Goal: Task Accomplishment & Management: Manage account settings

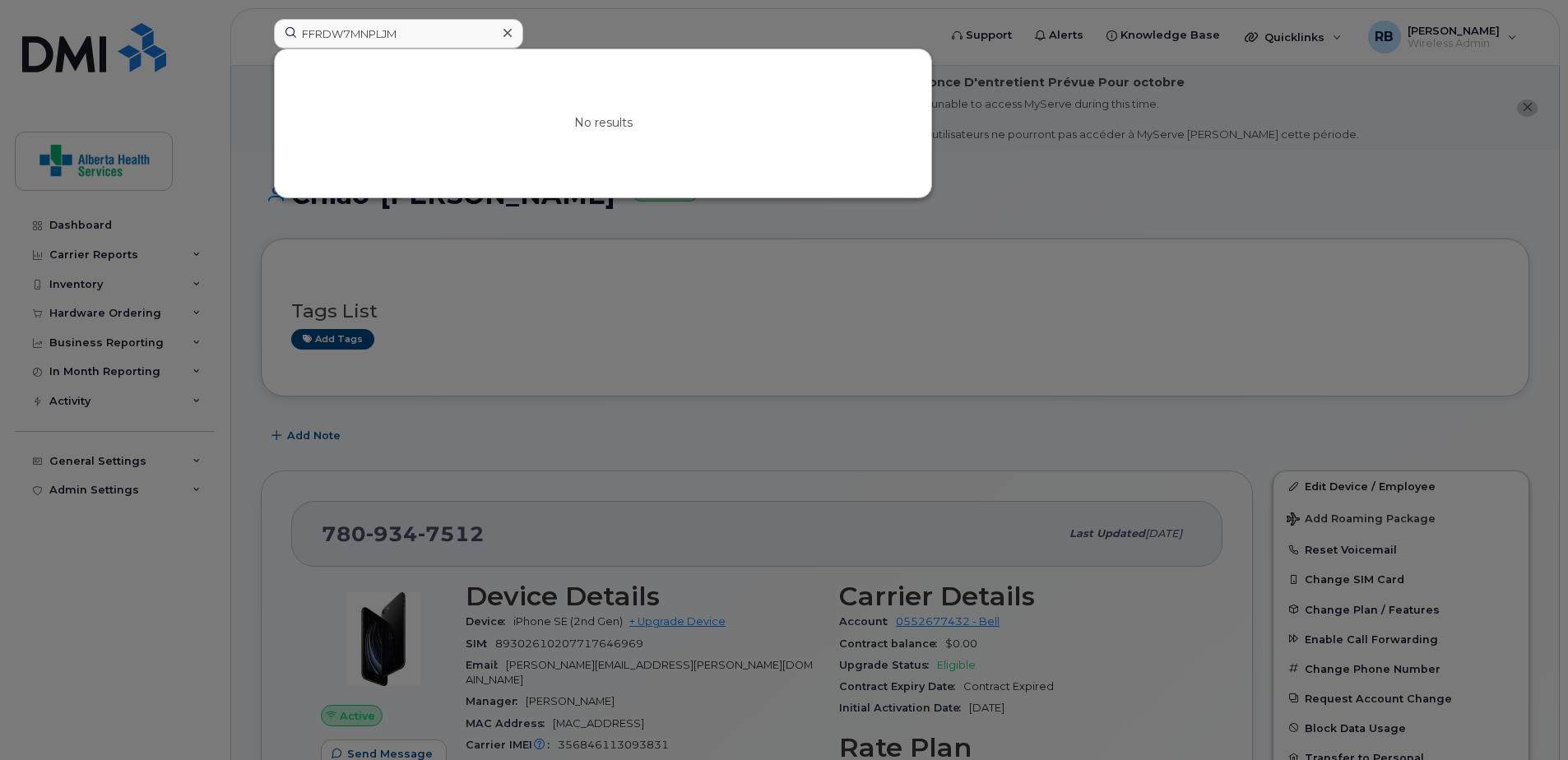
drag, startPoint x: 427, startPoint y: 39, endPoint x: 101, endPoint y: 35, distance: 326.0
click at [261, 34] on div "FFRDW7MNPLJM No results" at bounding box center [601, 36] width 679 height 36
click at [330, 33] on input "403-704-3331" at bounding box center [398, 33] width 249 height 30
type input "403-704-3331"
click at [641, 146] on link "Go to Sign In Page" at bounding box center [603, 137] width 127 height 30
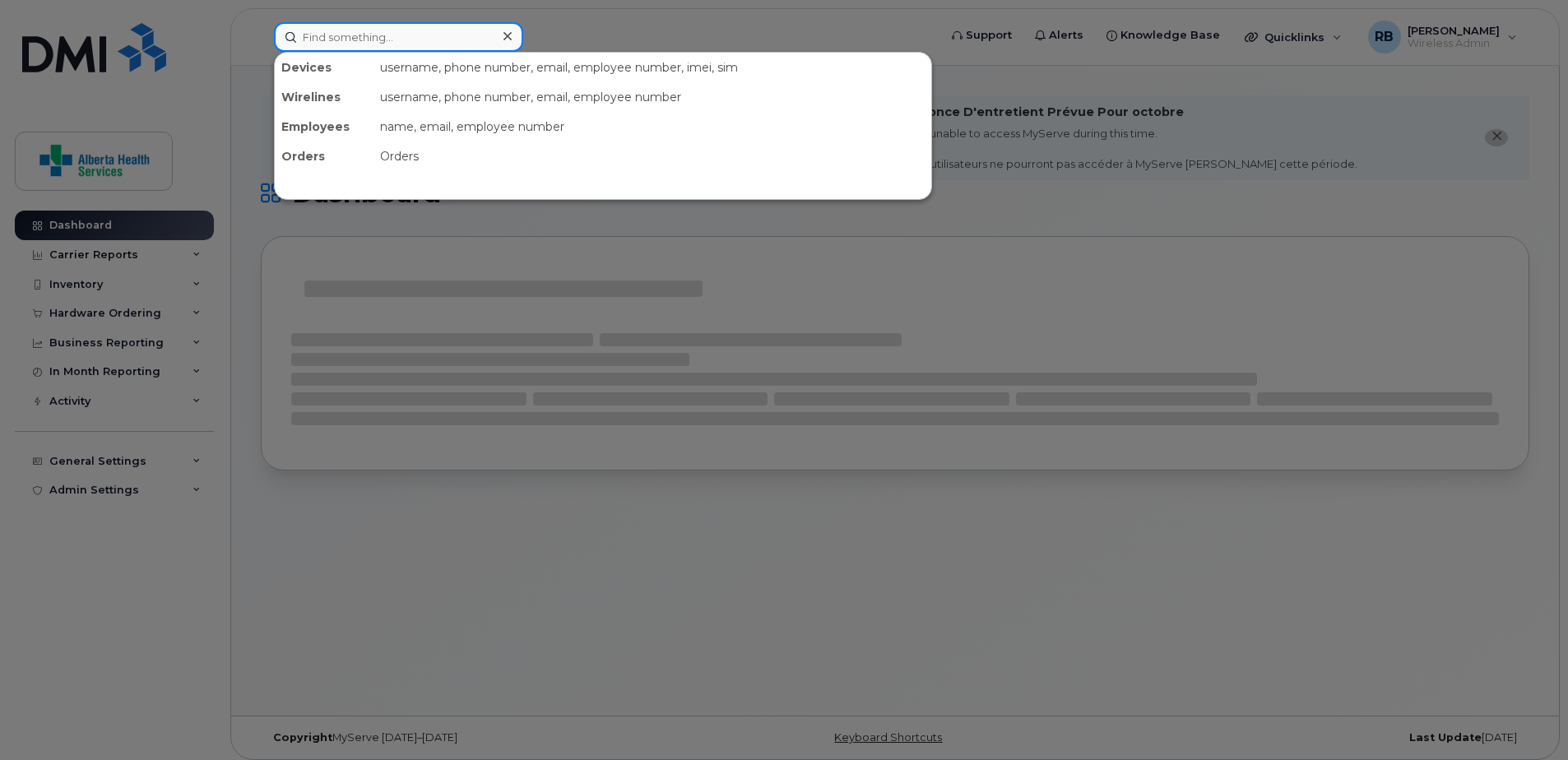
click at [430, 37] on input at bounding box center [398, 37] width 249 height 30
paste input "403-704-3331"
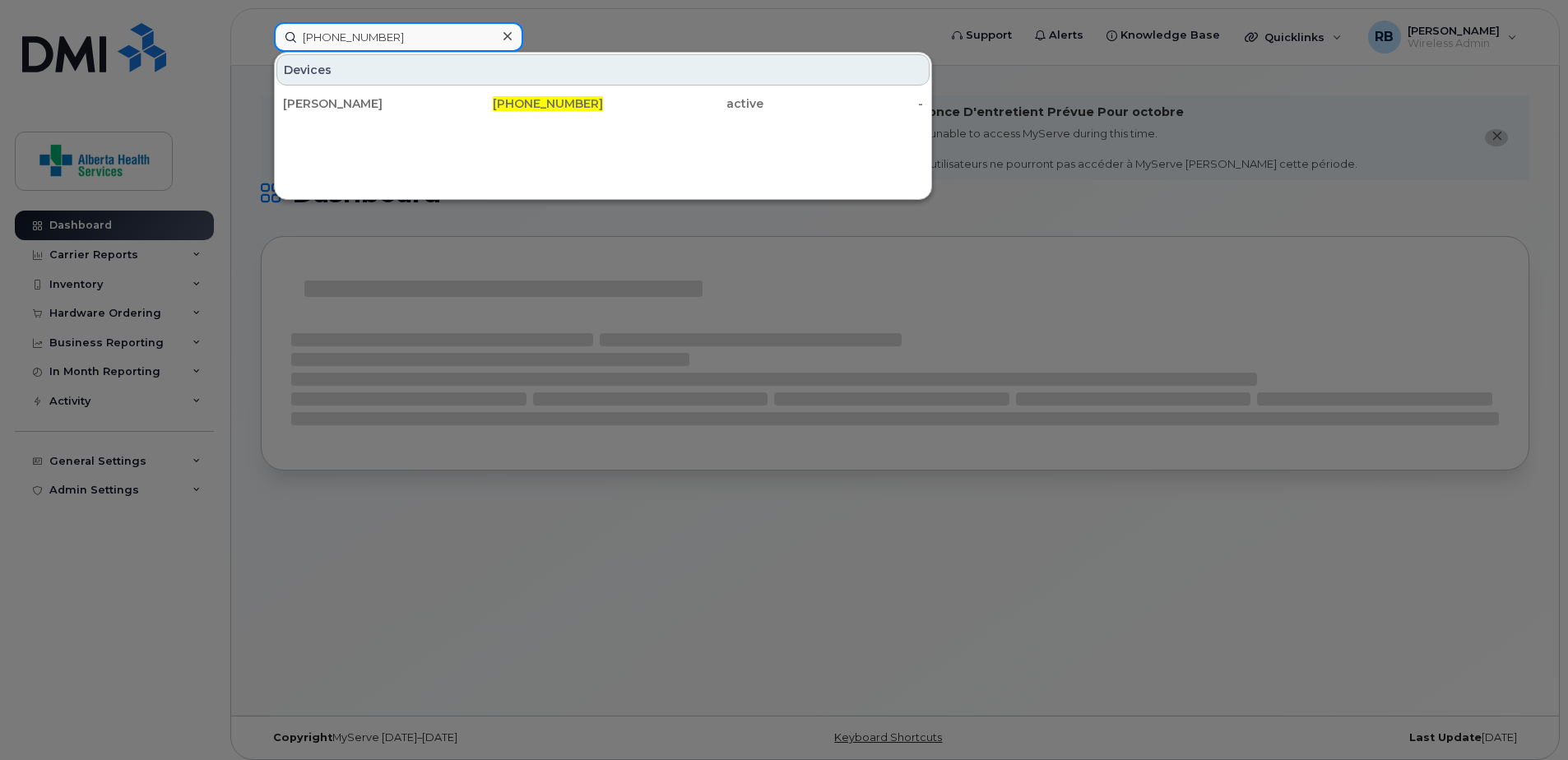
type input "403-704-3331"
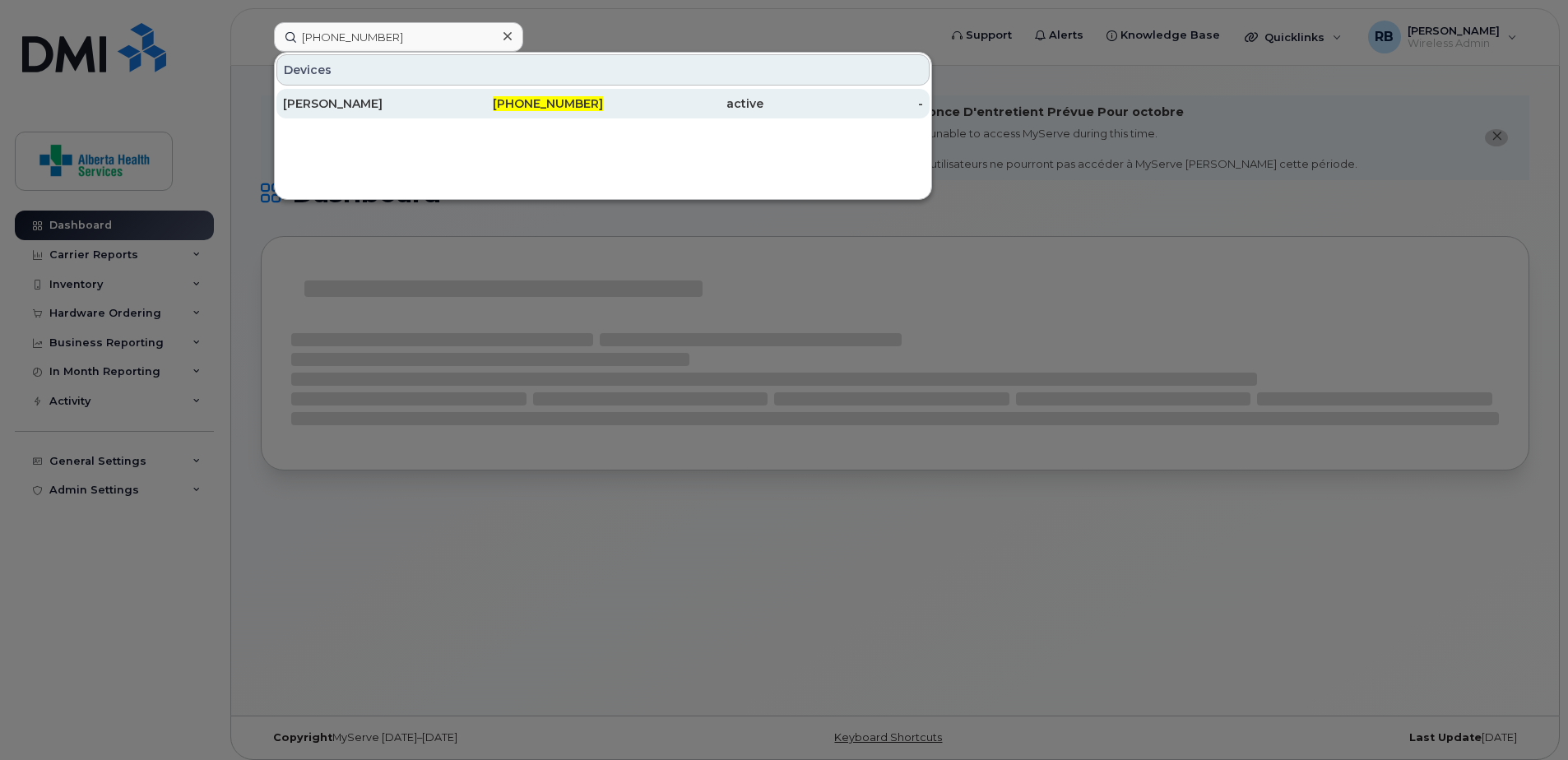
click at [510, 116] on div "403-704-3331" at bounding box center [523, 104] width 160 height 30
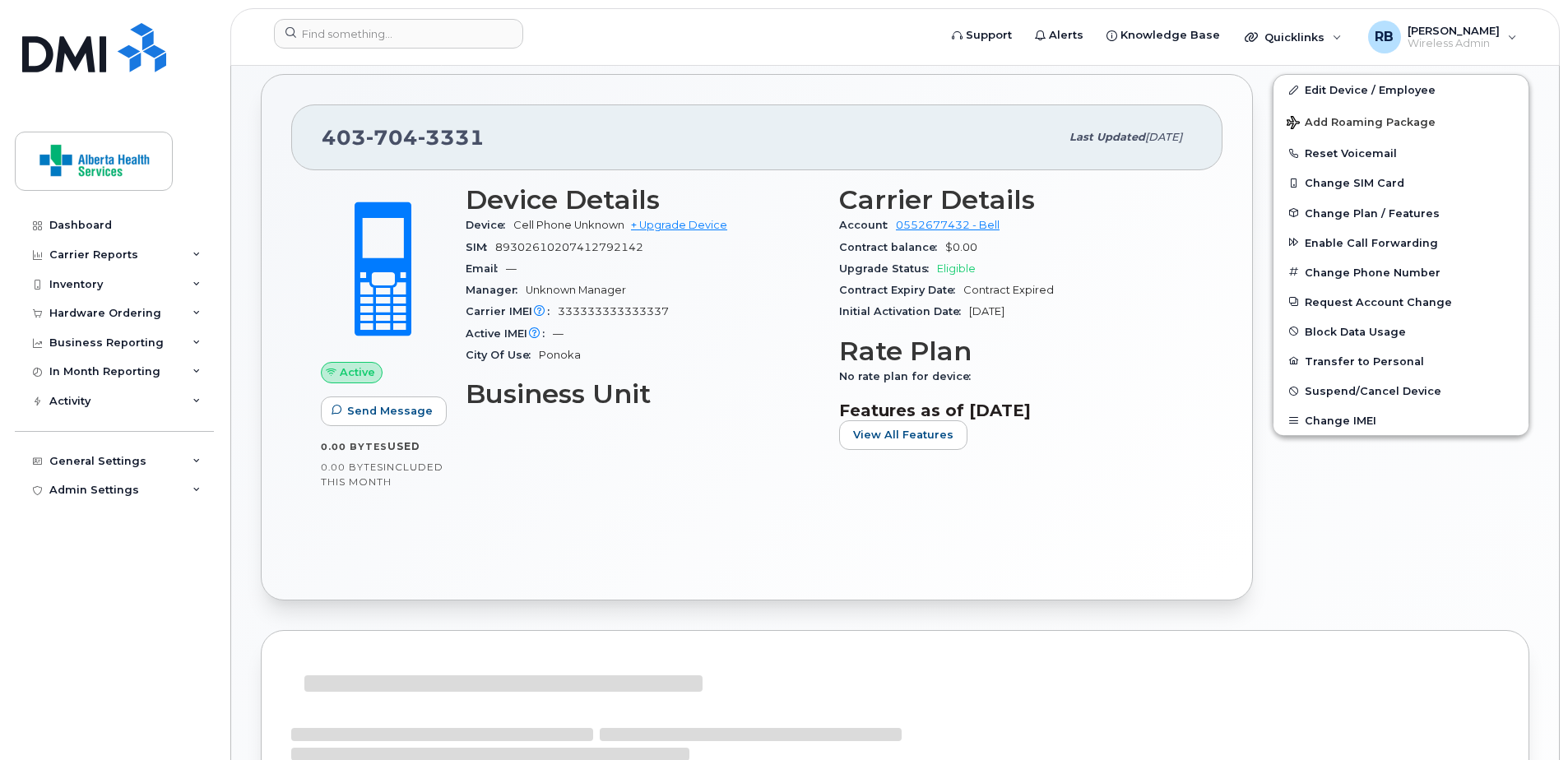
scroll to position [412, 0]
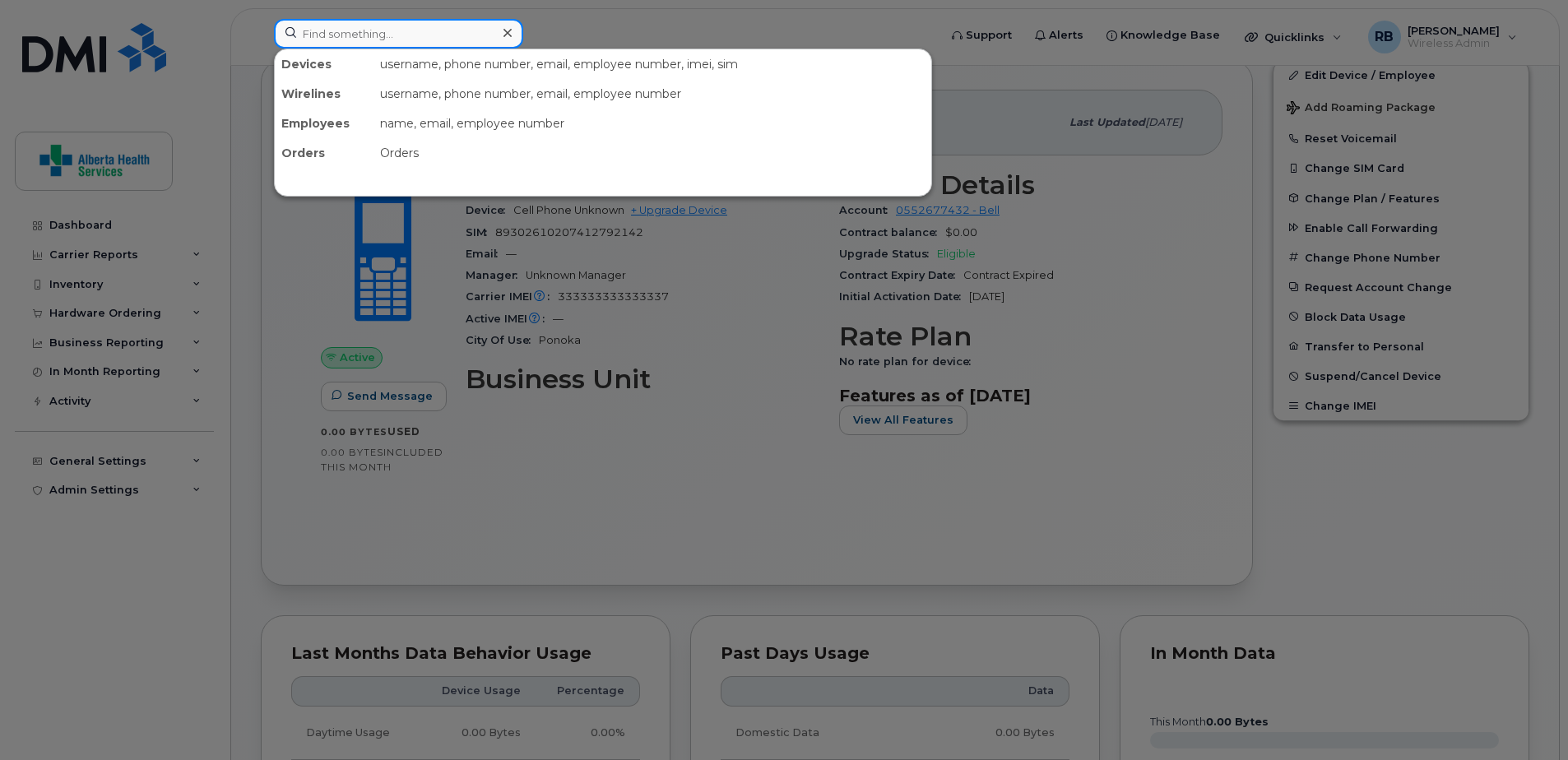
click at [382, 36] on input at bounding box center [398, 33] width 249 height 30
paste input "5874476641"
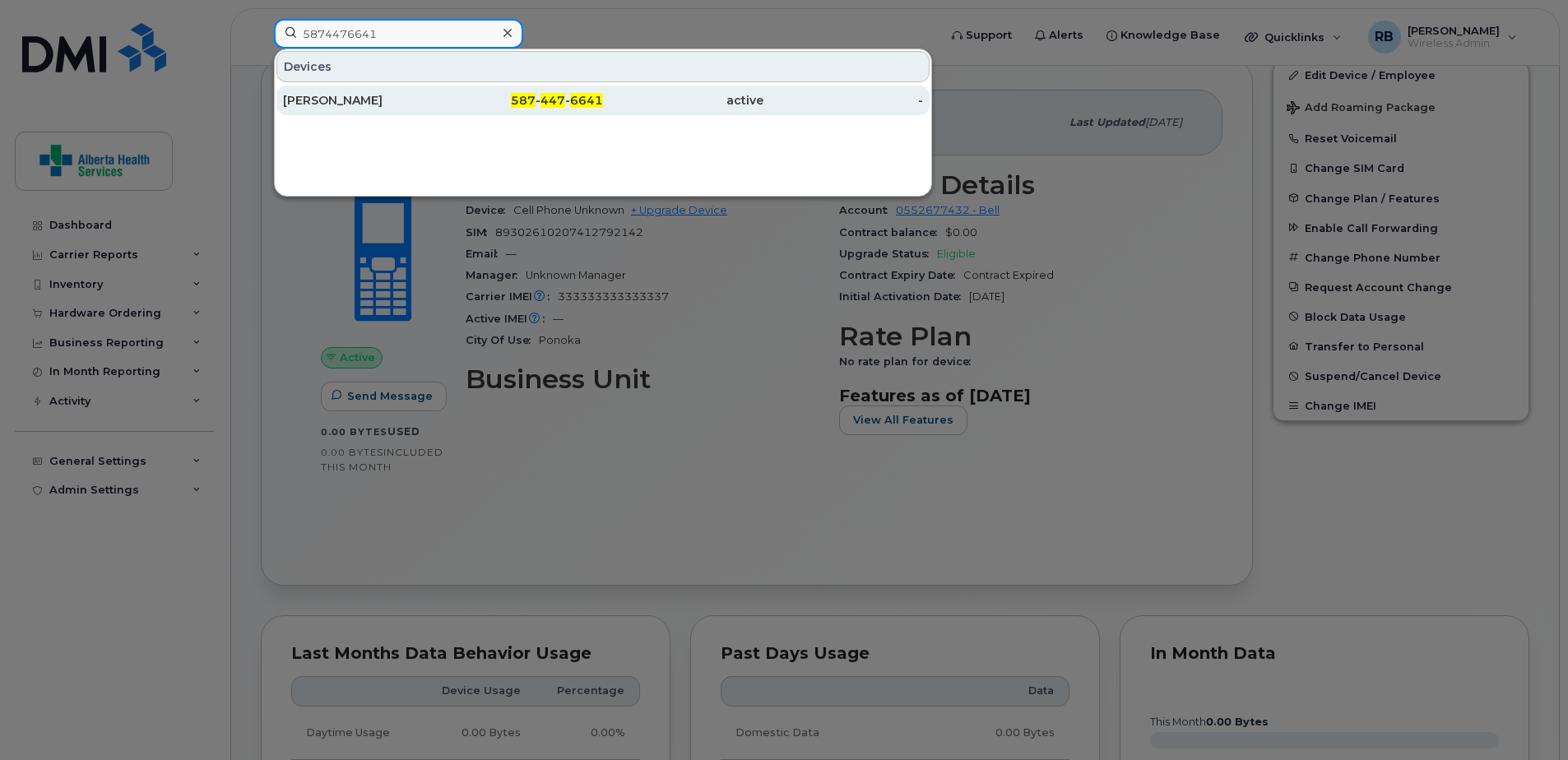
type input "5874476641"
click at [376, 101] on div "Kendra Ashmore" at bounding box center [363, 100] width 160 height 17
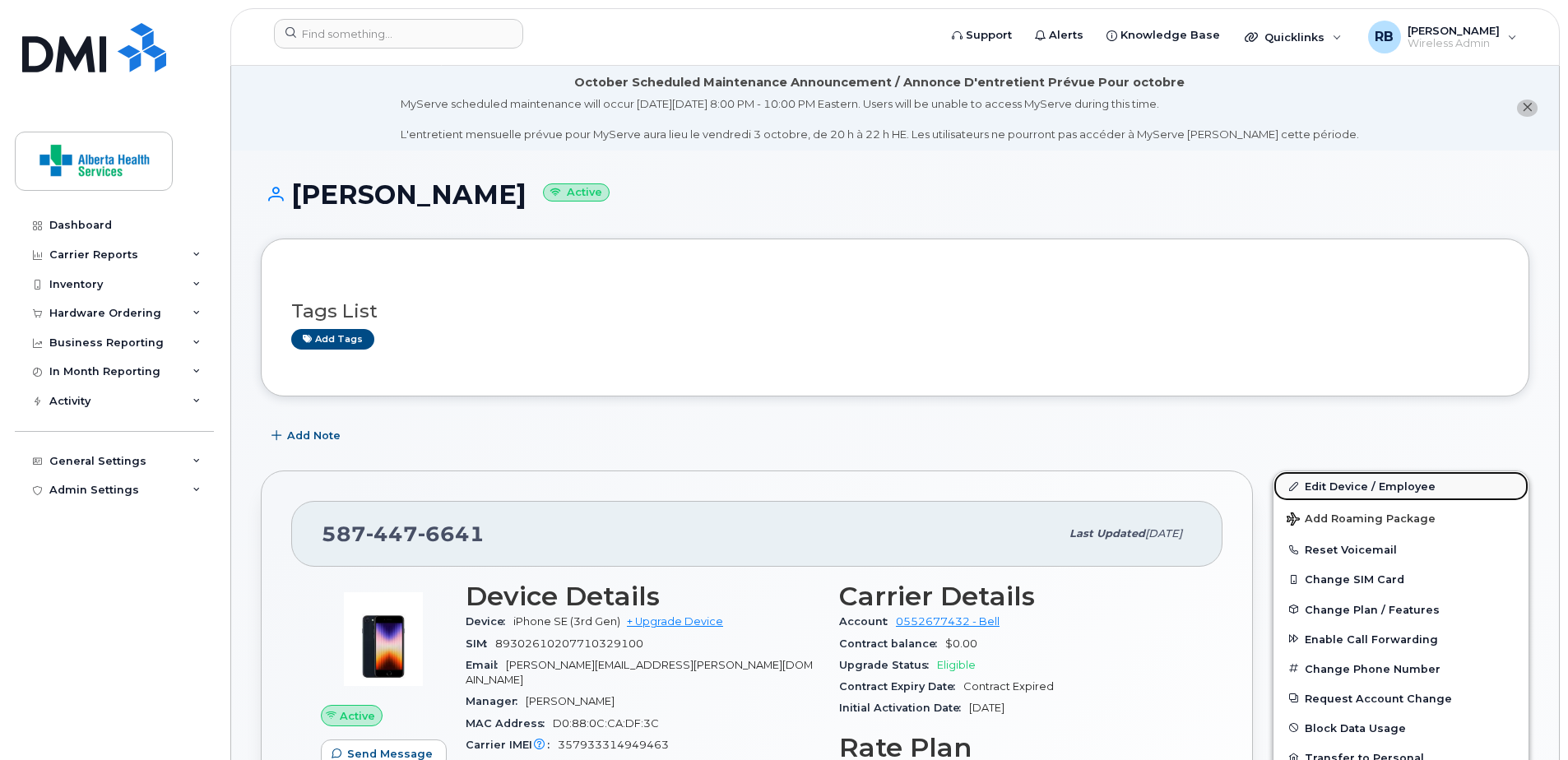
click at [1412, 493] on link "Edit Device / Employee" at bounding box center [1400, 486] width 255 height 30
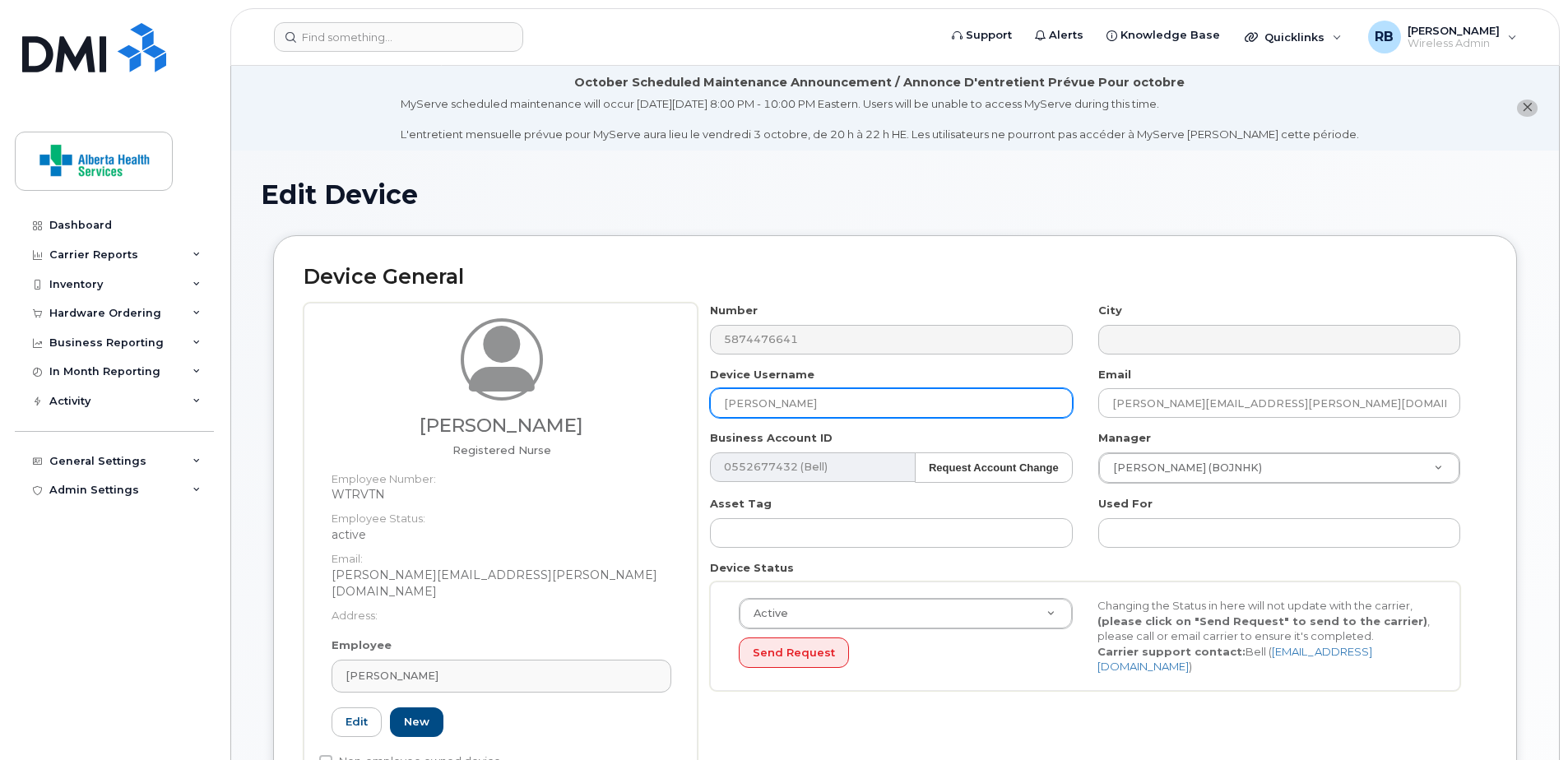
drag, startPoint x: 864, startPoint y: 406, endPoint x: 368, endPoint y: 365, distance: 497.7
click at [410, 378] on div "Kendra Ashmore Registered Nurse Employee Number: WTRVTN Employee Status: active…" at bounding box center [895, 551] width 1183 height 497
paste input "[PERSON_NAME]"
type input "Tammy Bayduza"
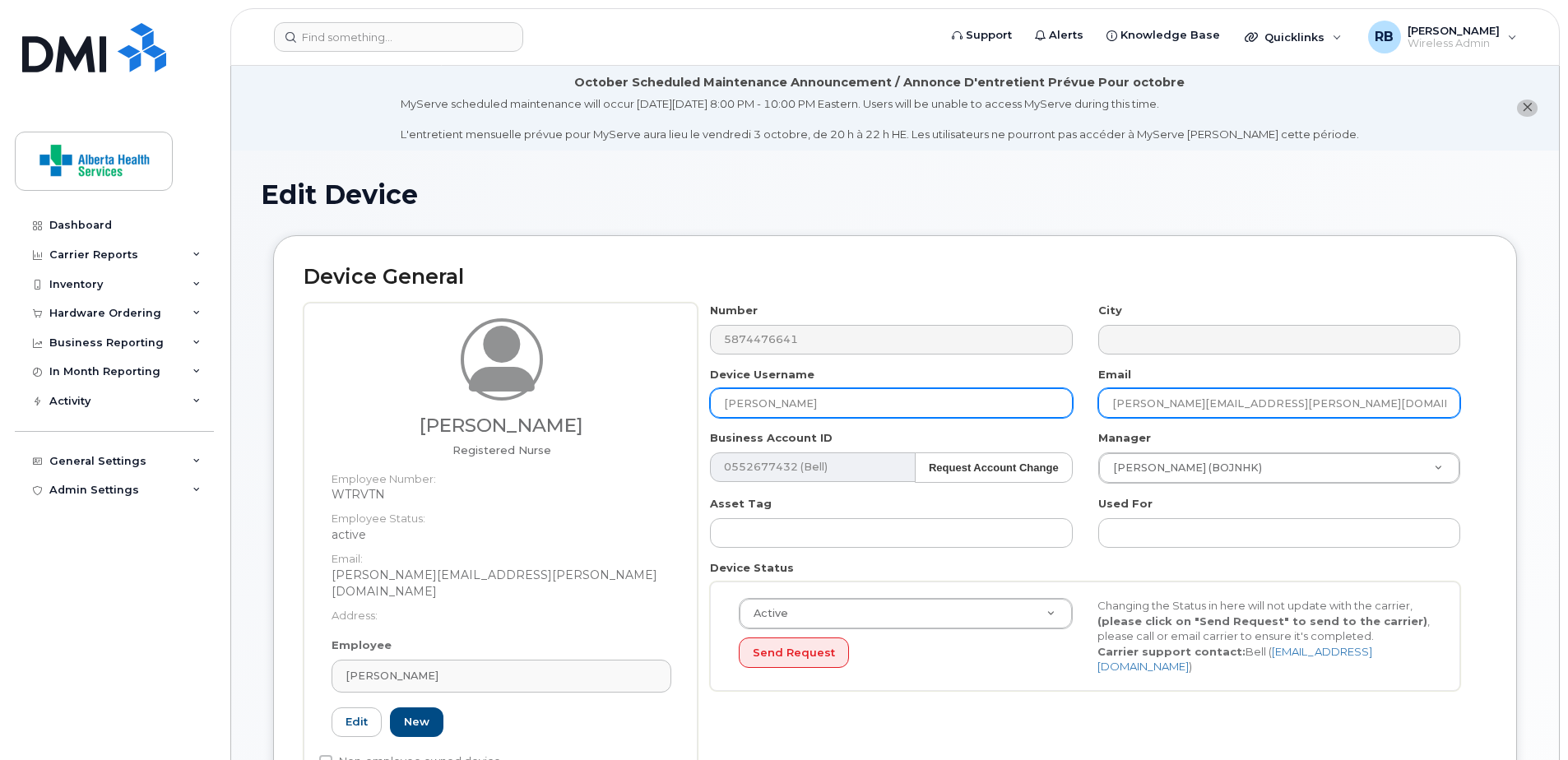
drag, startPoint x: 1387, startPoint y: 407, endPoint x: 918, endPoint y: 412, distance: 469.0
click at [918, 412] on div "Number 5874476641 City Device Username Tammy Bayduza Email Kendra.Ashmore@assis…" at bounding box center [1085, 503] width 775 height 401
paste input "Tammy.Bayduza@albertahealthservices"
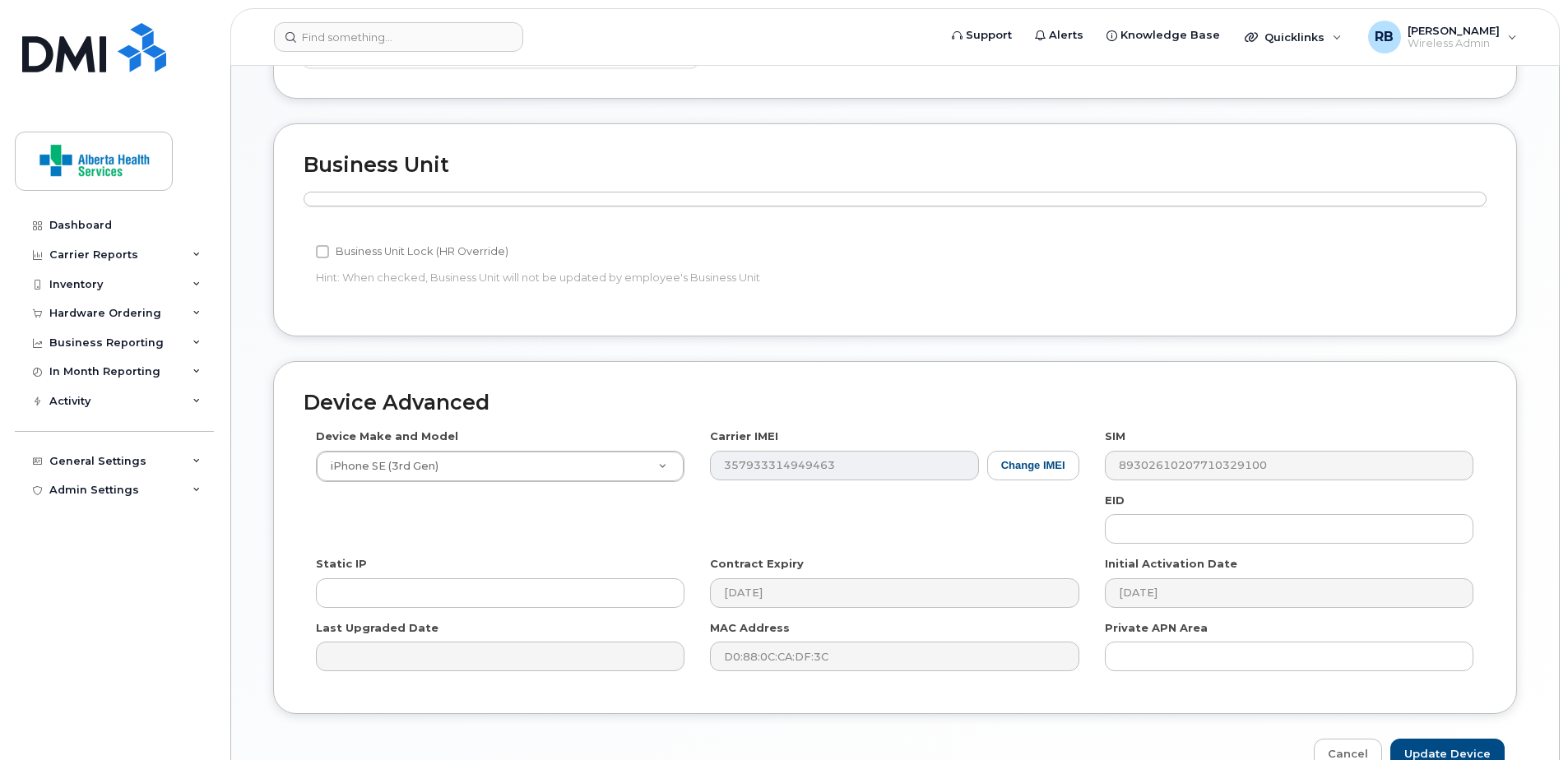
scroll to position [807, 0]
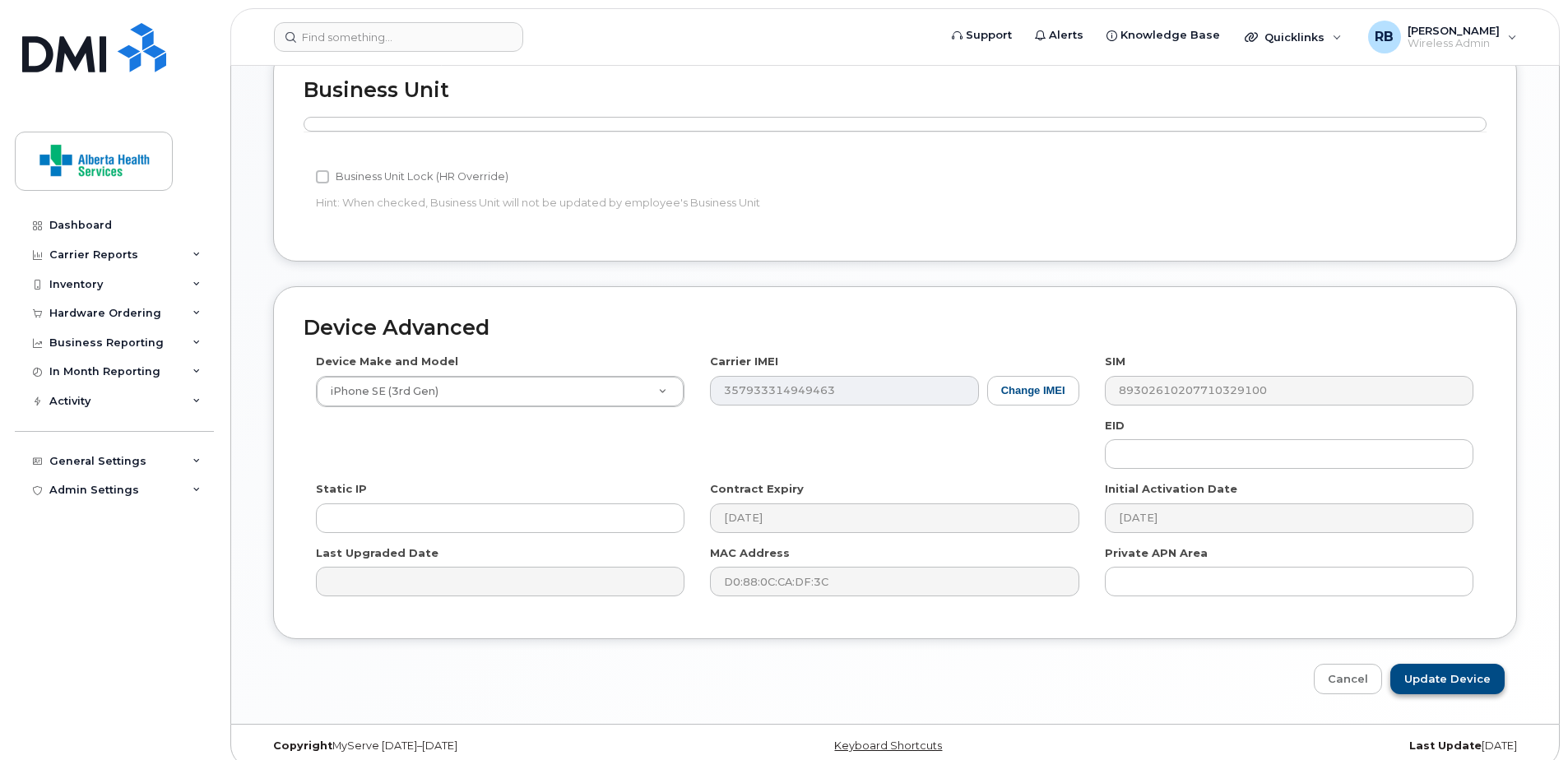
type input "Tammy.Bayduza@albertahealthservices.ca"
click at [1451, 664] on input "Update Device" at bounding box center [1448, 678] width 114 height 30
type input "Saving..."
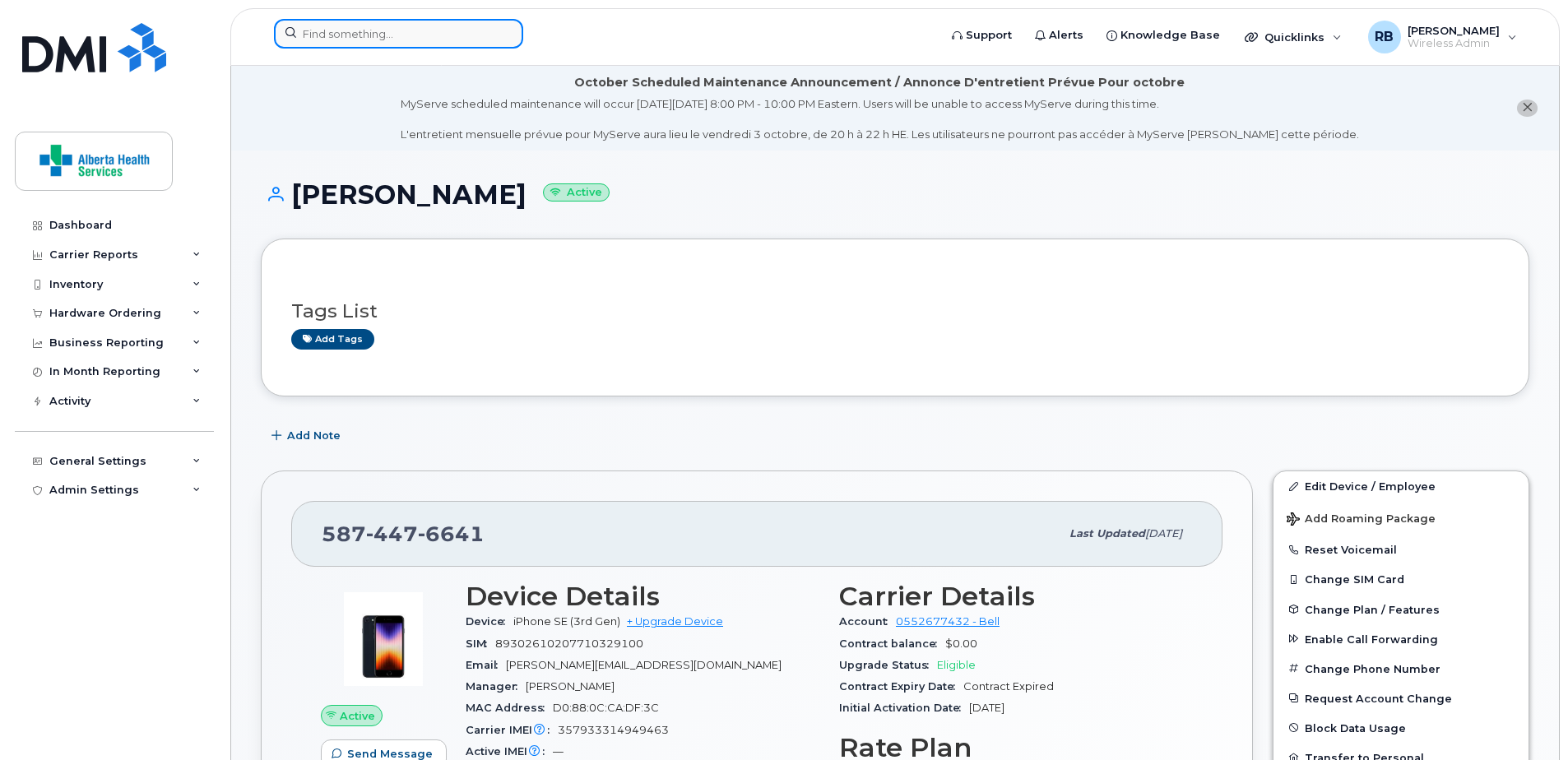
click at [382, 35] on input at bounding box center [398, 33] width 249 height 30
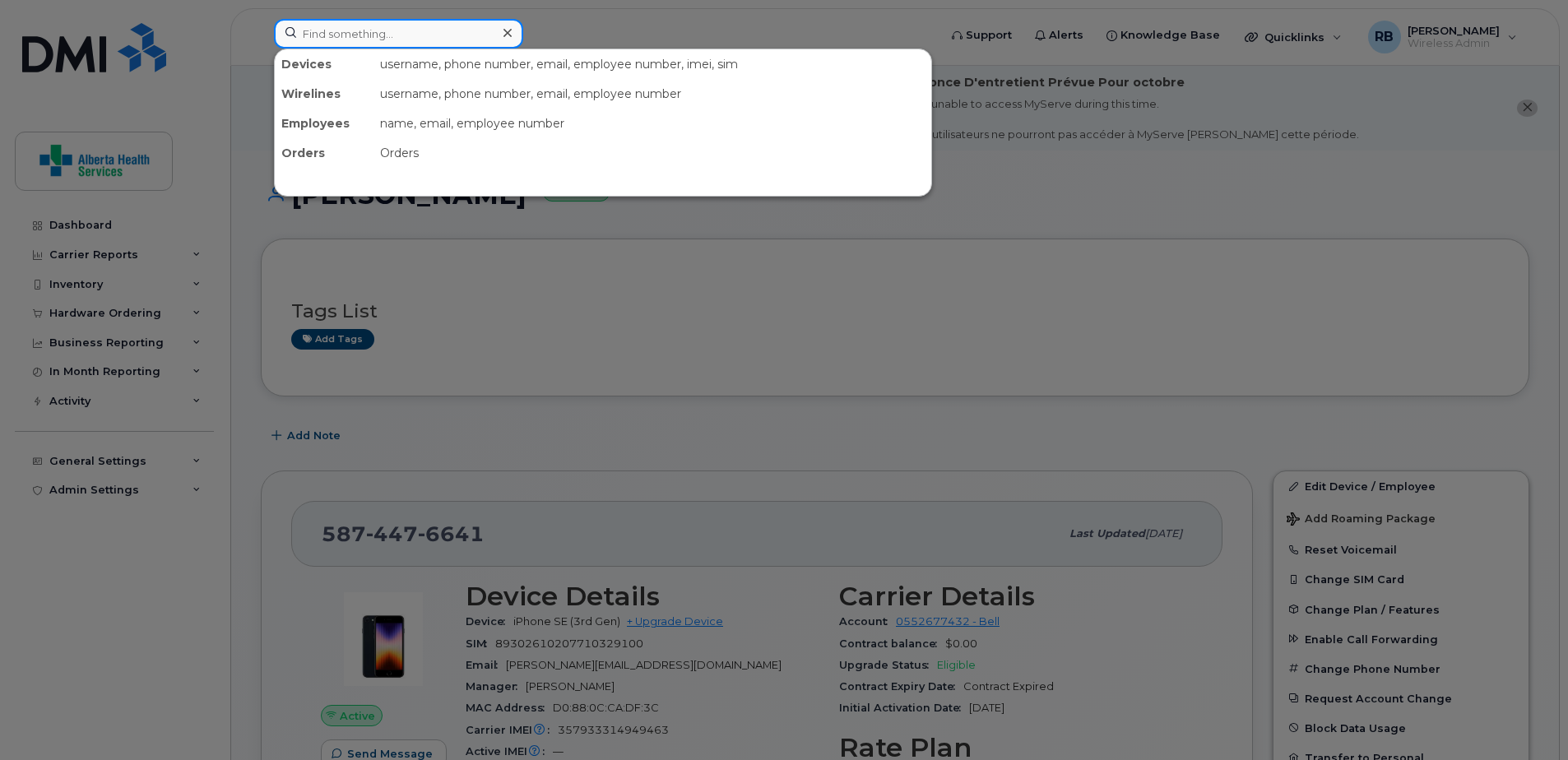
paste input "4035882817"
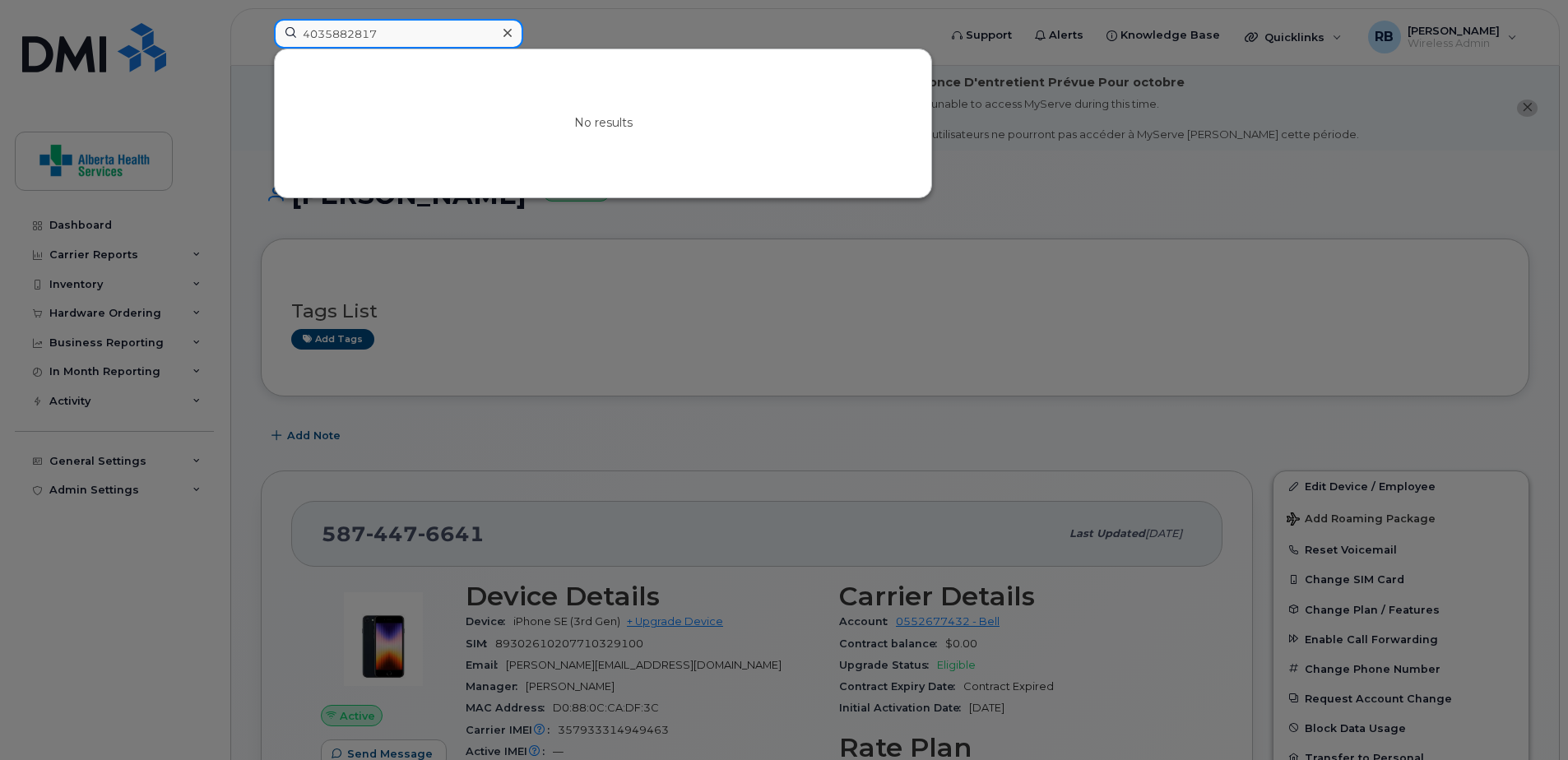
drag, startPoint x: 464, startPoint y: 33, endPoint x: 116, endPoint y: 30, distance: 348.0
click at [261, 33] on div "4035882817 No results" at bounding box center [601, 36] width 679 height 36
paste input "[PHONE_NUMBER]"
drag, startPoint x: 402, startPoint y: 29, endPoint x: 236, endPoint y: 42, distance: 166.5
click at [261, 42] on div "403-646-2277 No results" at bounding box center [601, 36] width 679 height 36
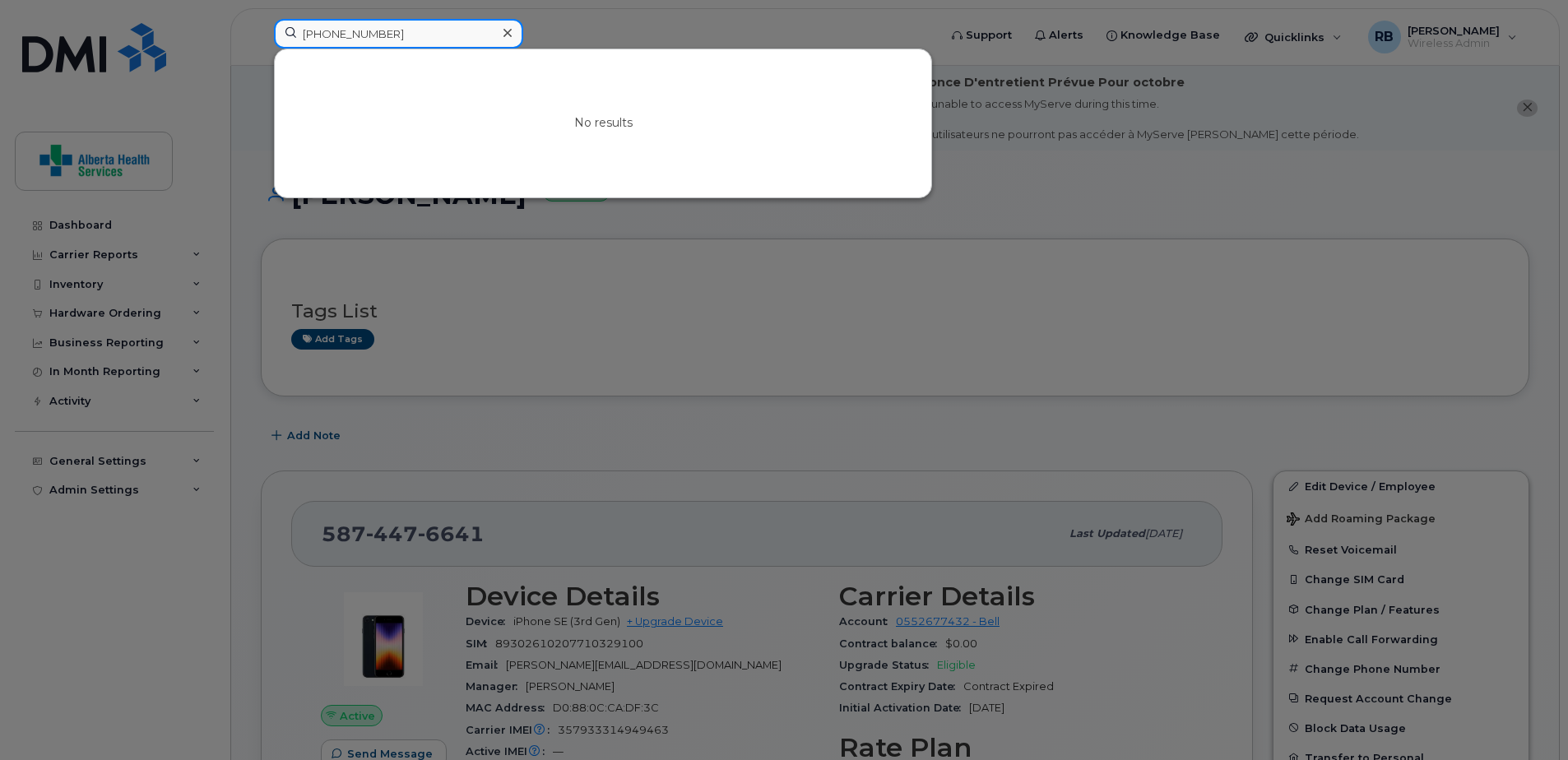
paste input "354109229076839"
drag, startPoint x: 437, startPoint y: 39, endPoint x: 92, endPoint y: 26, distance: 345.2
click at [261, 35] on div "354109229076839 No results" at bounding box center [601, 36] width 679 height 36
paste input "Kimberley Major"
drag, startPoint x: 407, startPoint y: 29, endPoint x: 148, endPoint y: 0, distance: 260.6
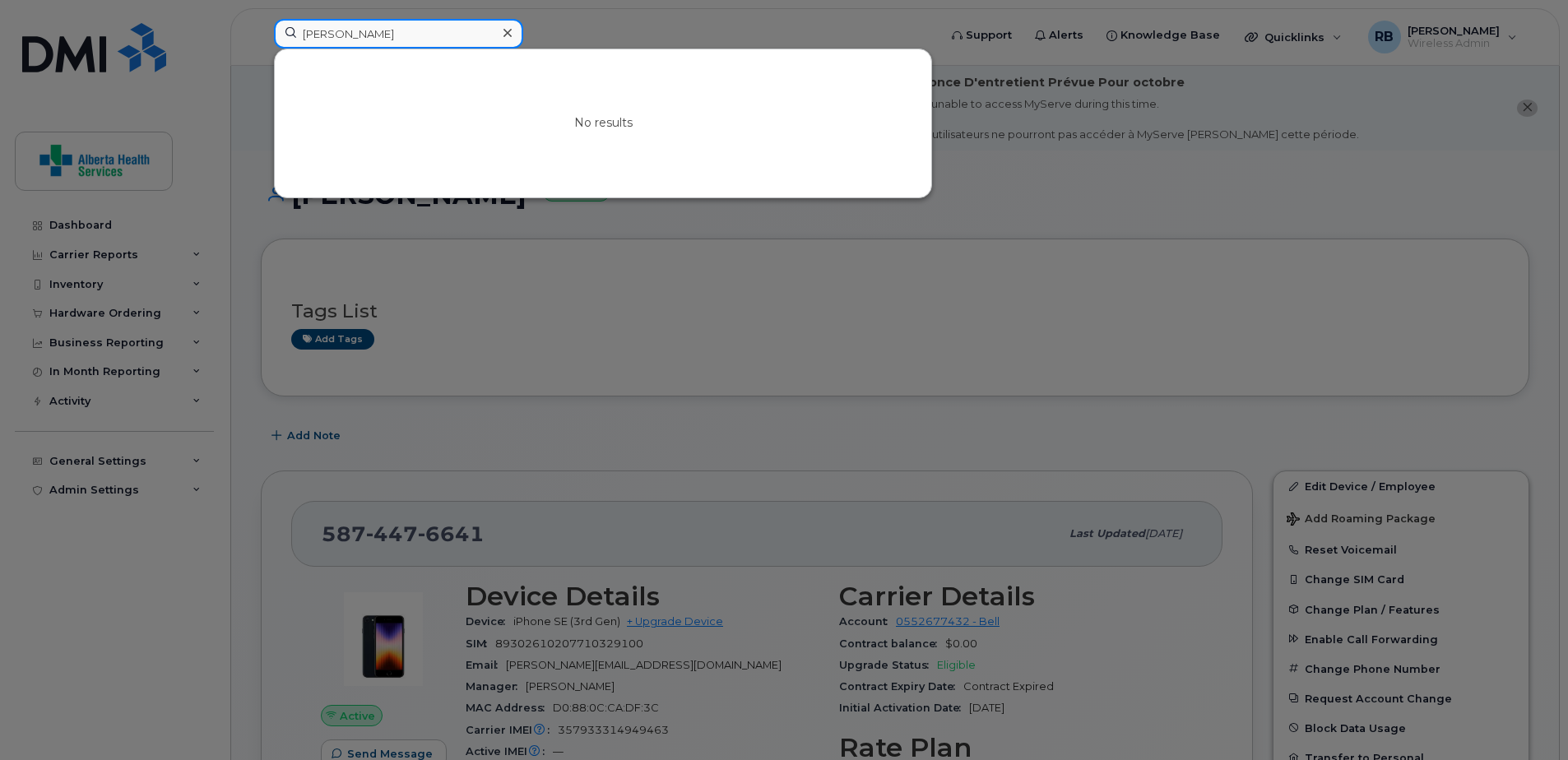
click at [261, 18] on div "Kimberley Major No results" at bounding box center [601, 36] width 679 height 36
paste input "4035400514"
drag, startPoint x: 417, startPoint y: 35, endPoint x: 146, endPoint y: 11, distance: 272.1
click at [261, 18] on div "4035400514 No results" at bounding box center [601, 36] width 679 height 36
paste input "780217354"
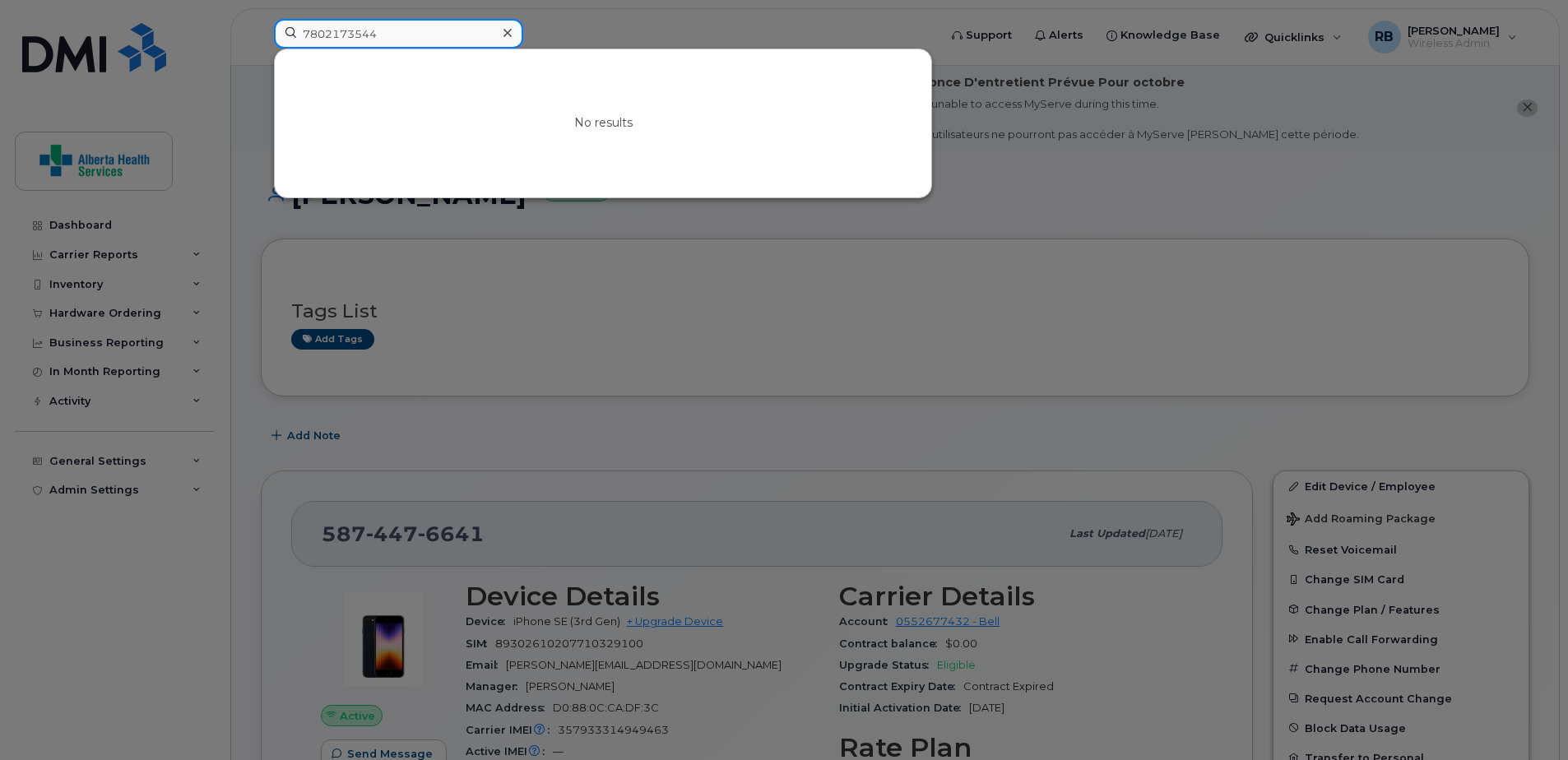
drag, startPoint x: 392, startPoint y: 42, endPoint x: 145, endPoint y: 11, distance: 248.9
click at [261, 18] on div "7802173544 No results" at bounding box center [601, 36] width 679 height 36
paste input "9840996"
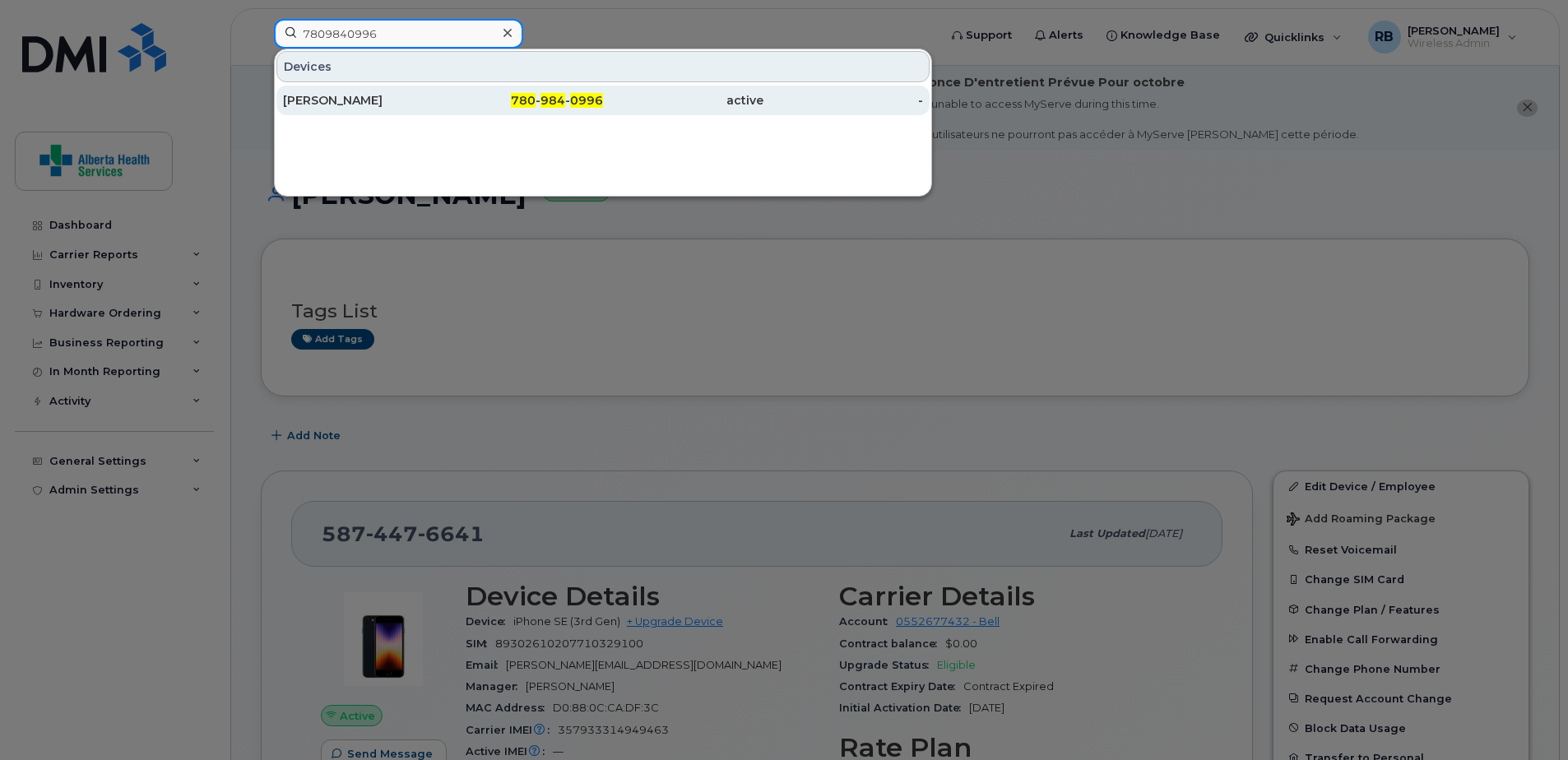
type input "7809840996"
click at [478, 101] on div "780 - 984 - 0996" at bounding box center [523, 100] width 160 height 17
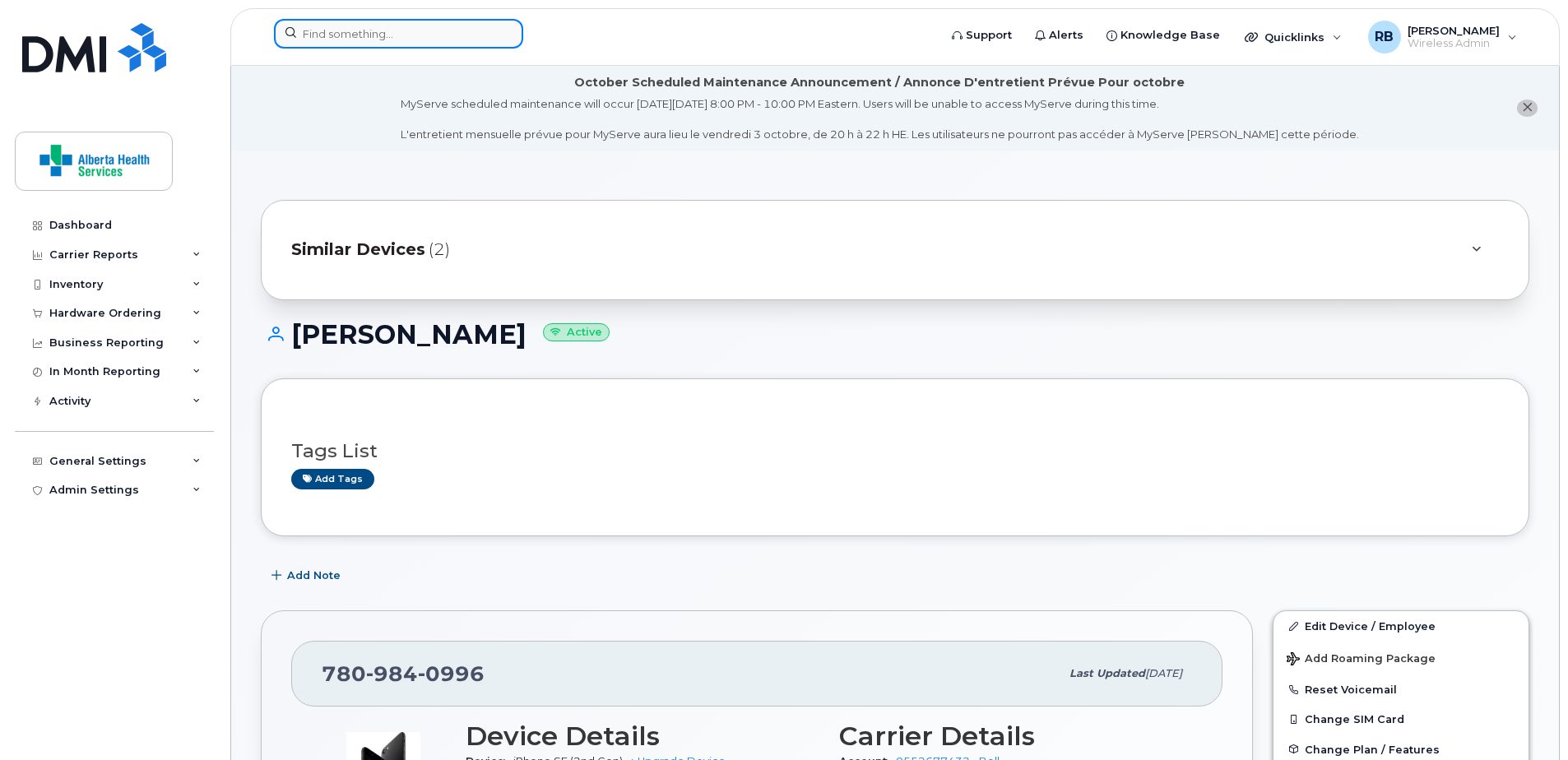
click at [416, 24] on input at bounding box center [398, 33] width 249 height 30
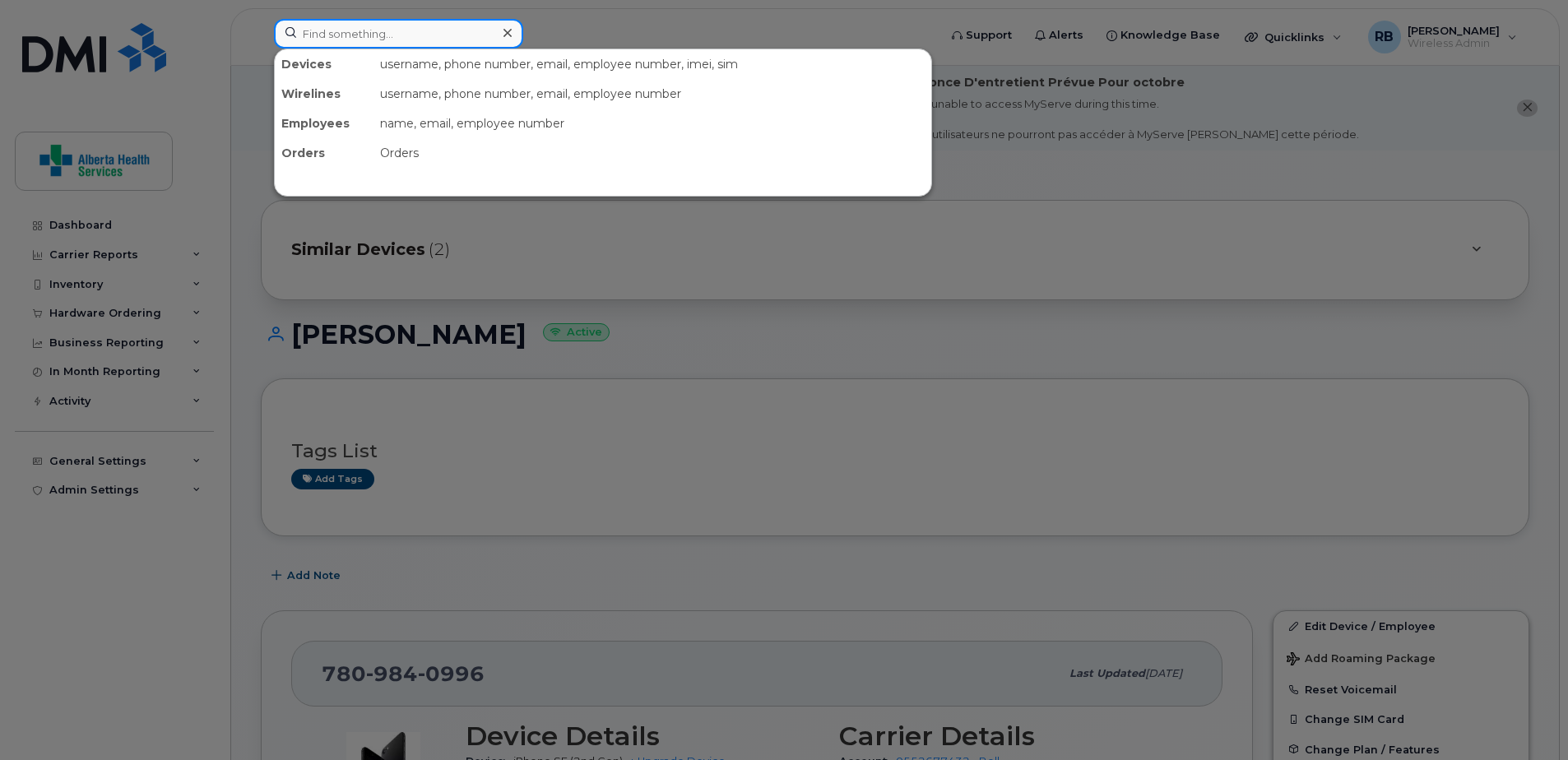
paste input "5872821448"
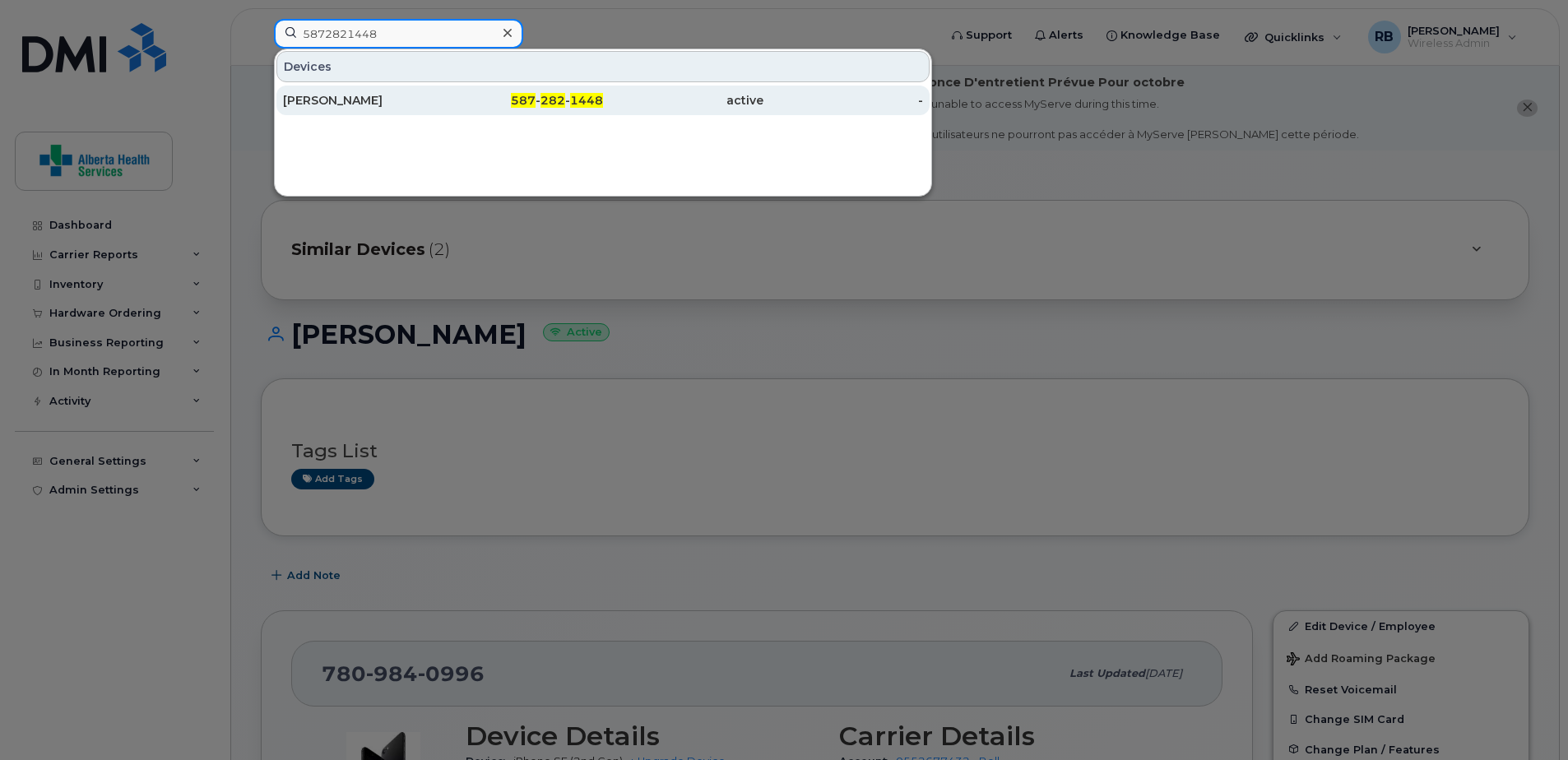
type input "5872821448"
click at [539, 103] on div "587 - 282 - 1448" at bounding box center [523, 100] width 160 height 17
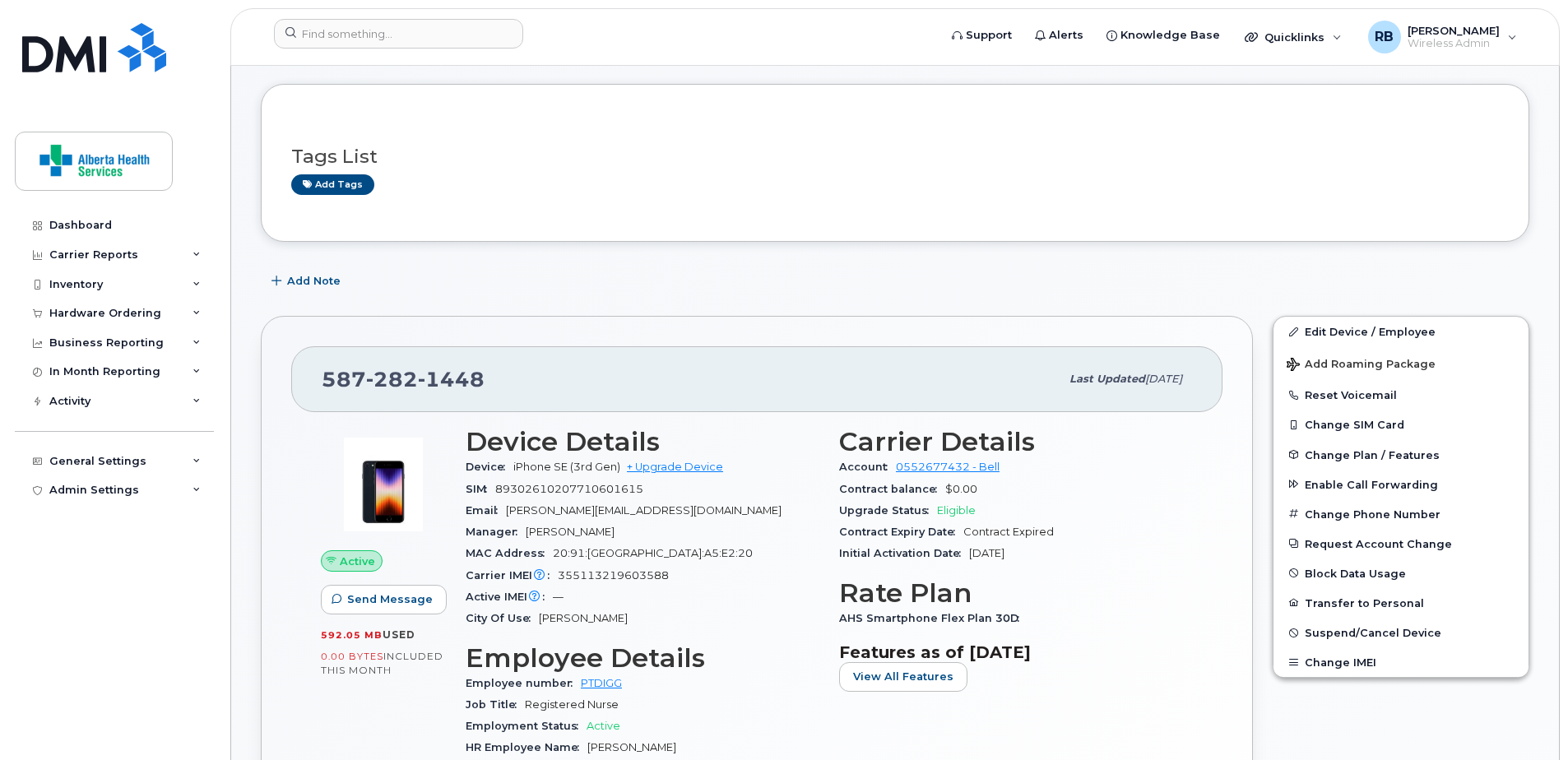
scroll to position [412, 0]
